Goal: Information Seeking & Learning: Learn about a topic

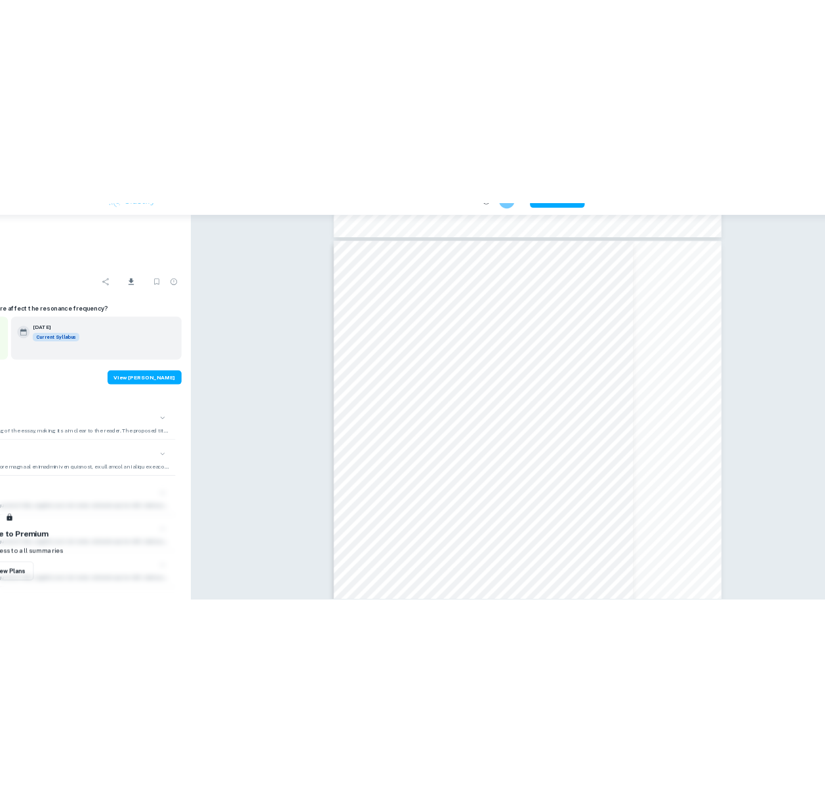
scroll to position [3597, 121]
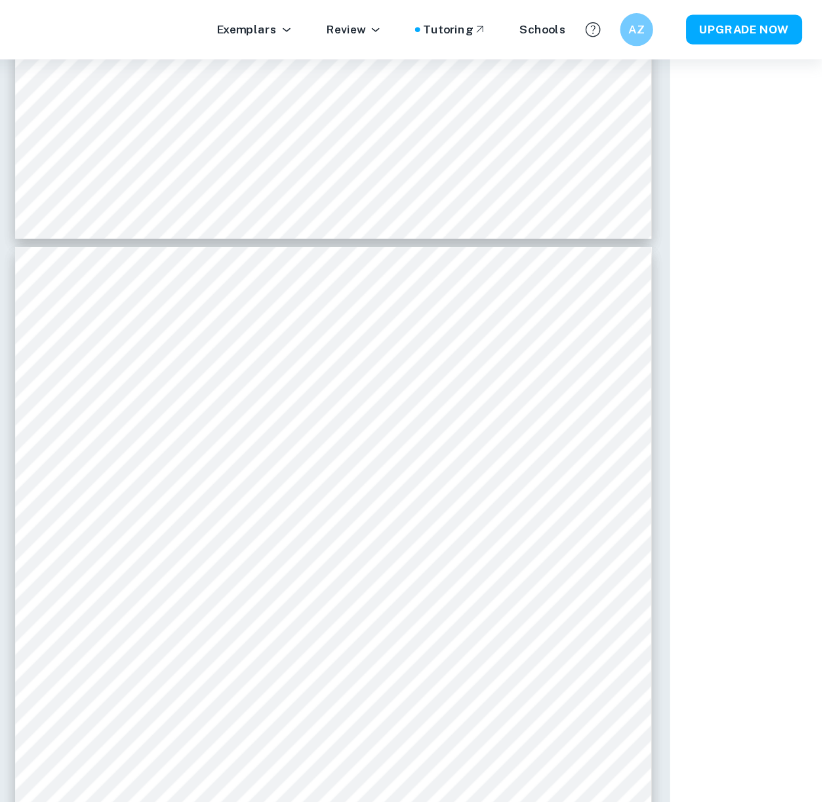
type input "5"
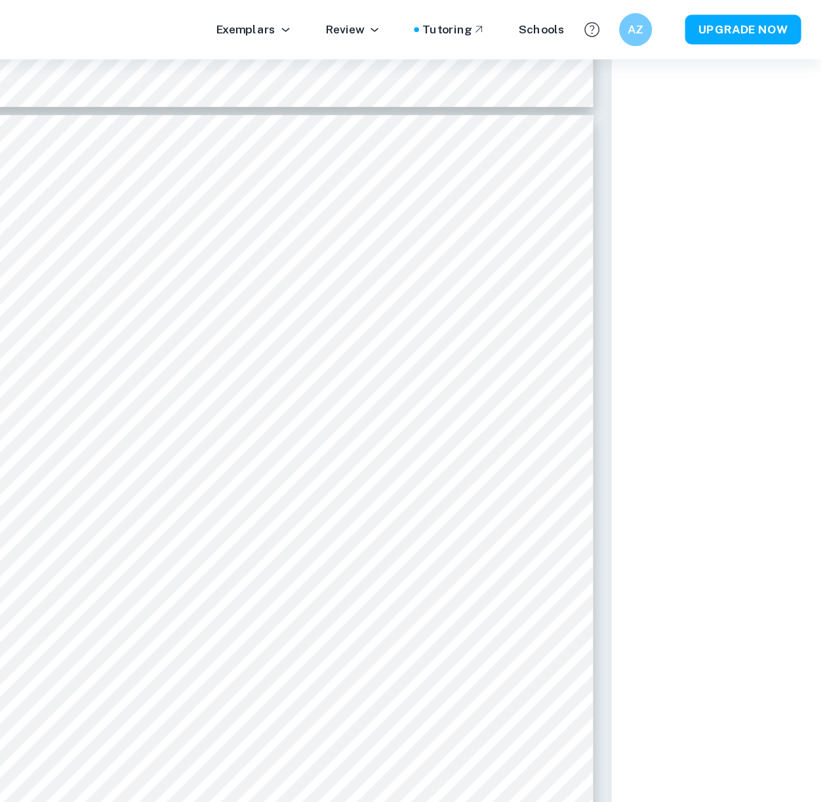
scroll to position [2826, 161]
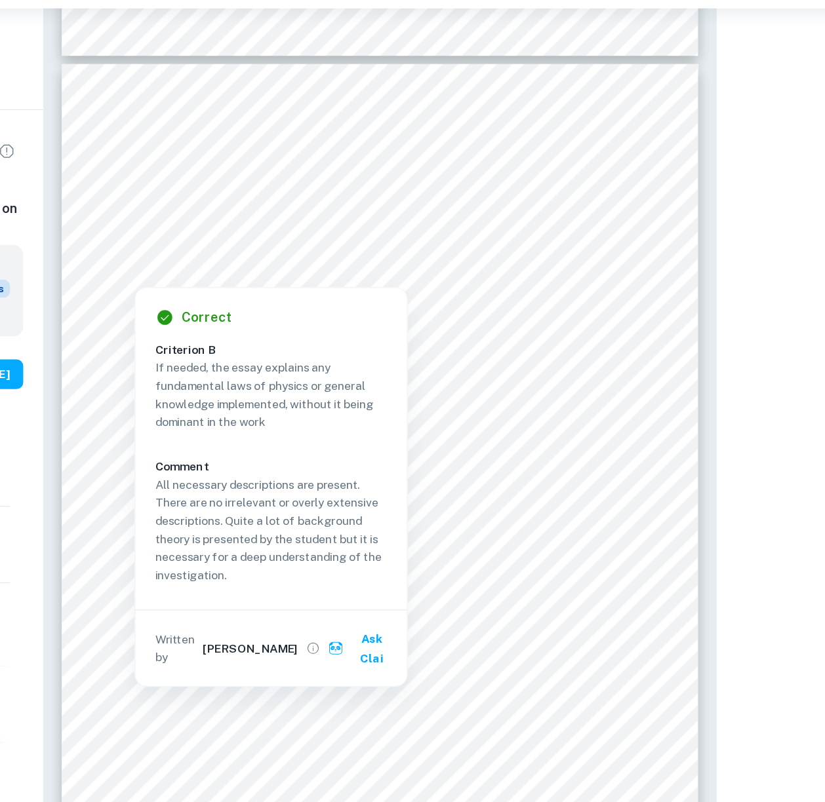
click at [226, 429] on p "All necessary descriptions are present. There are no irrelevant or overly exten…" at bounding box center [308, 462] width 185 height 87
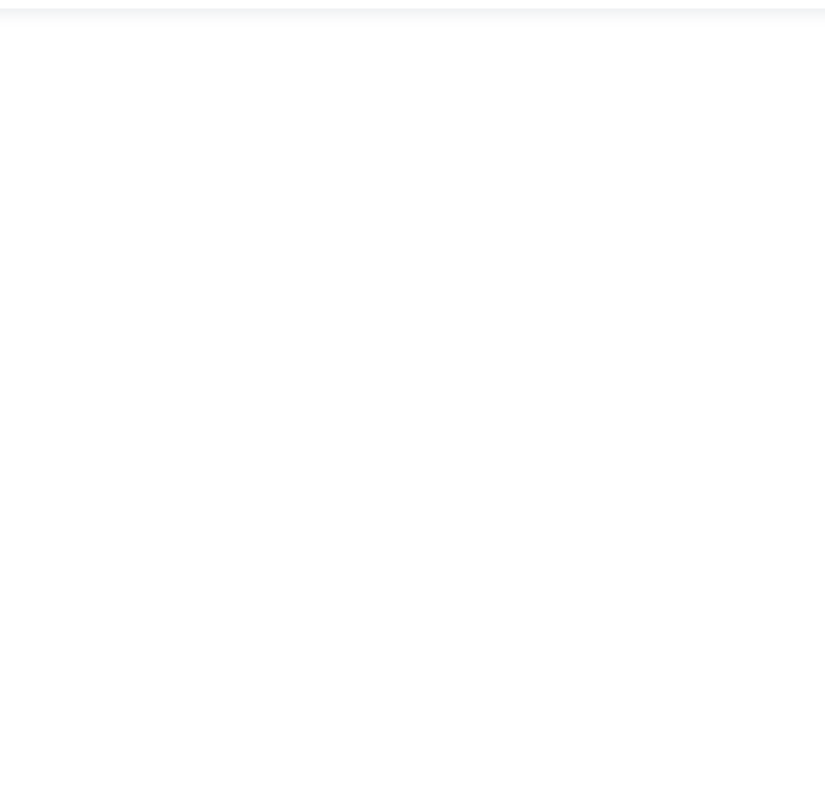
scroll to position [2803, 0]
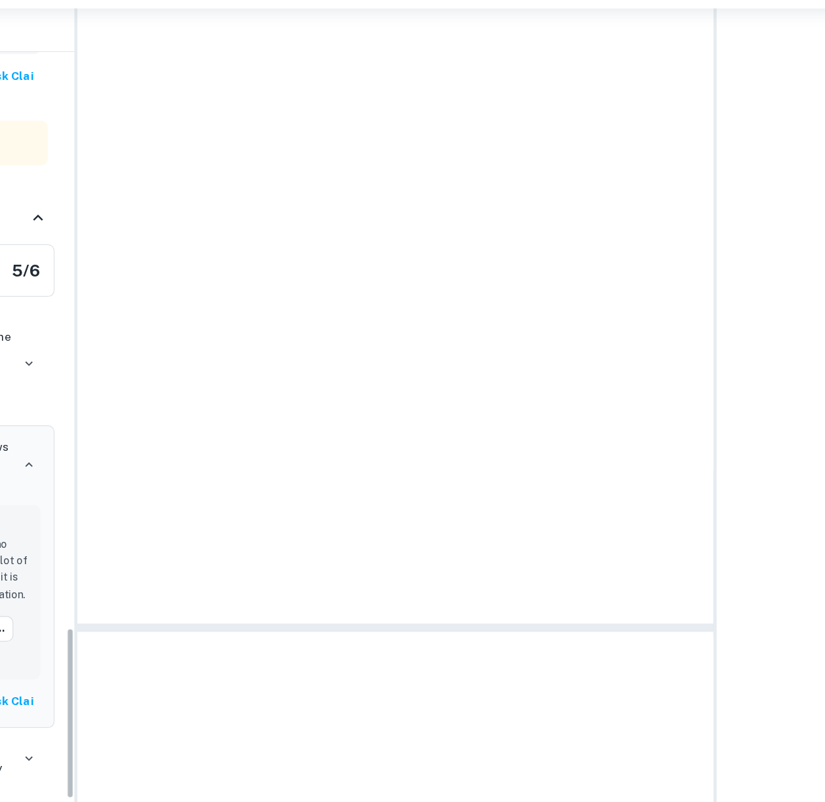
type input "5"
drag, startPoint x: 226, startPoint y: 429, endPoint x: 336, endPoint y: 138, distance: 311.1
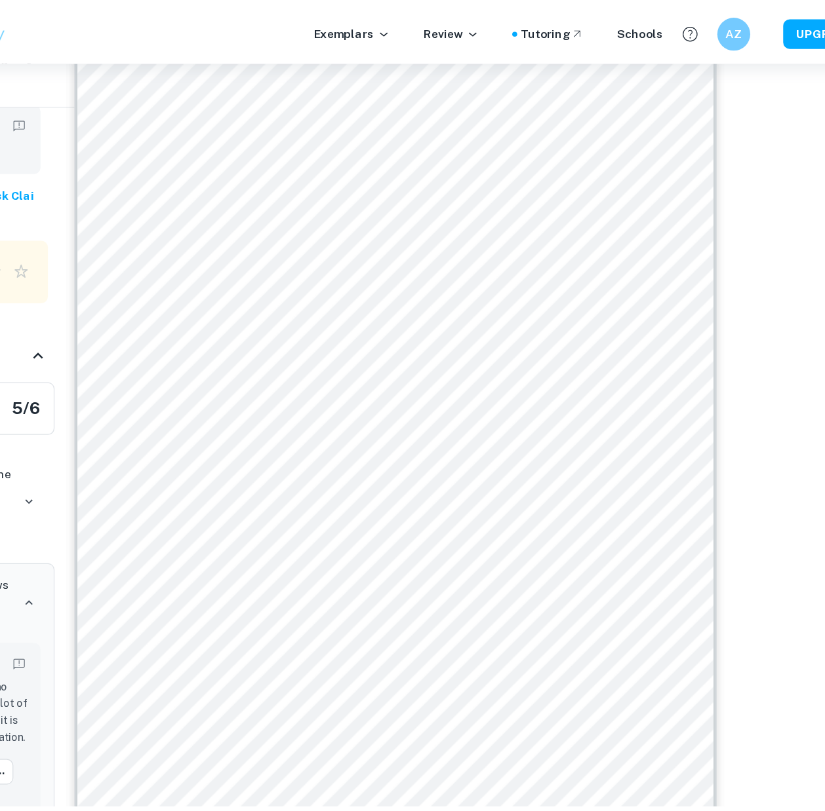
scroll to position [2594, 161]
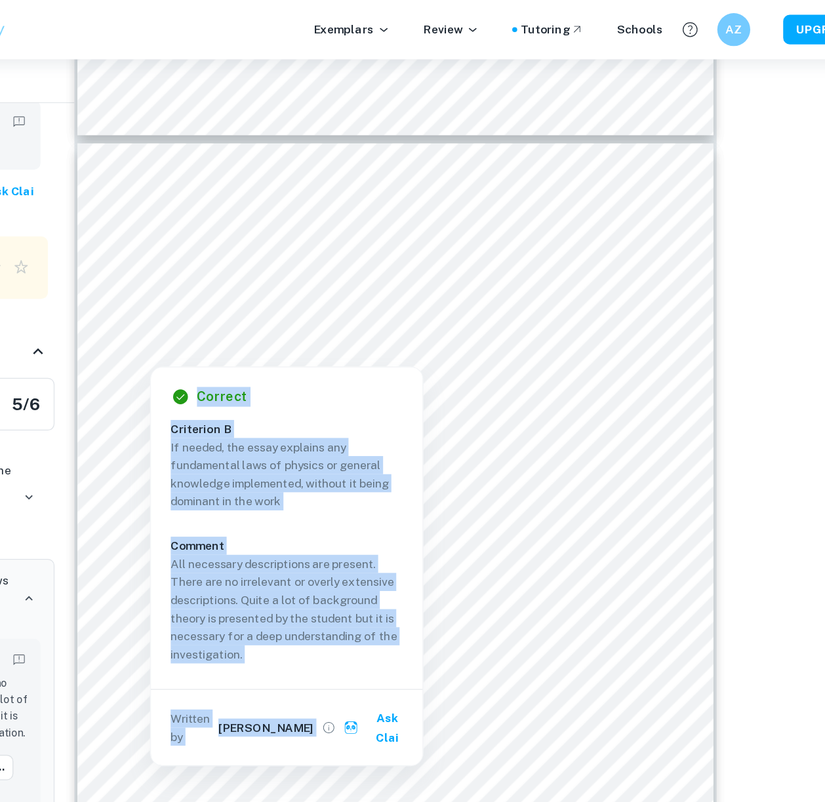
copy body "Correct Criterion A The student outlines the topic of their study at the beginn…"
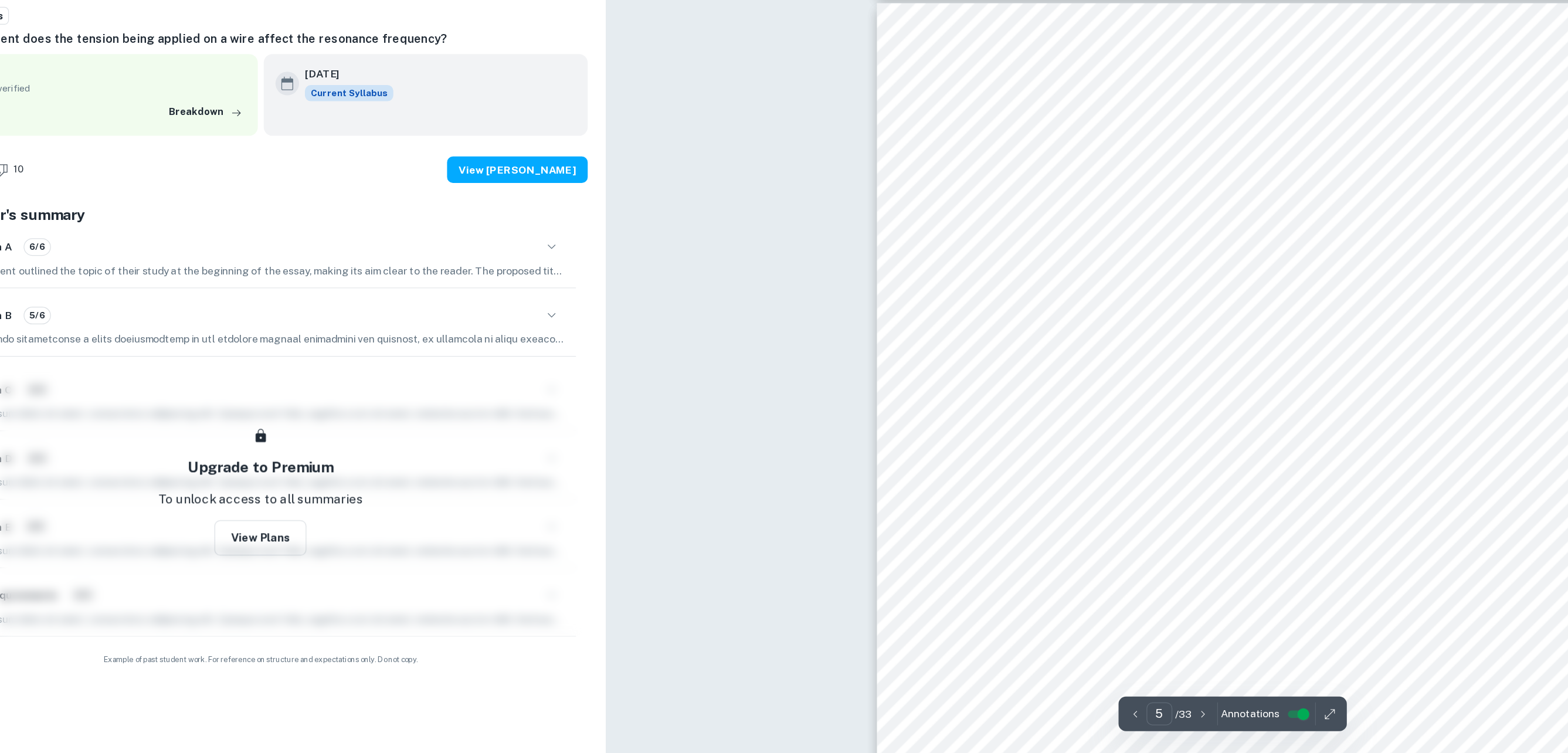
scroll to position [3048, 0]
